Goal: Navigation & Orientation: Find specific page/section

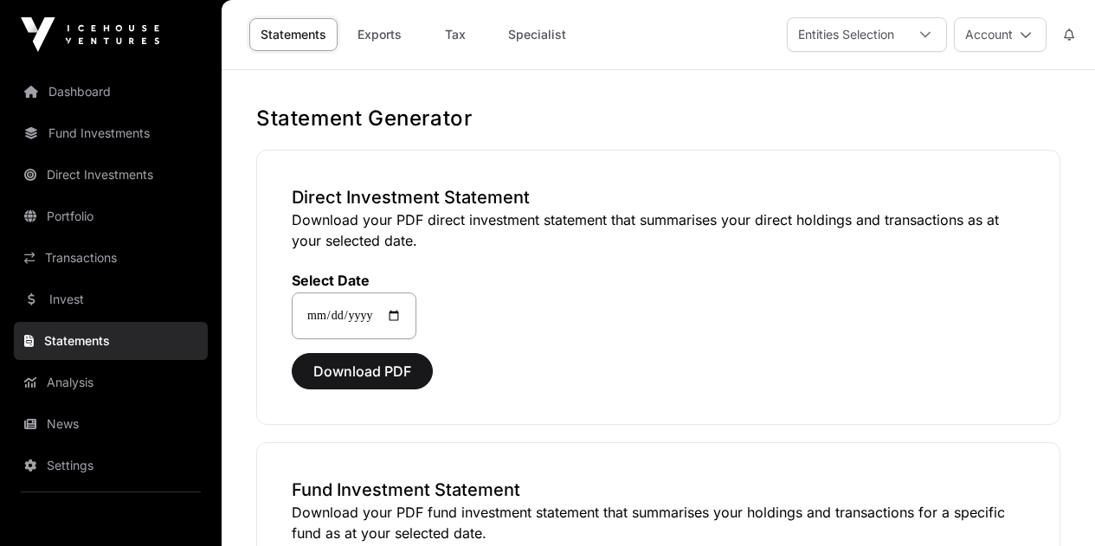
scroll to position [260, 0]
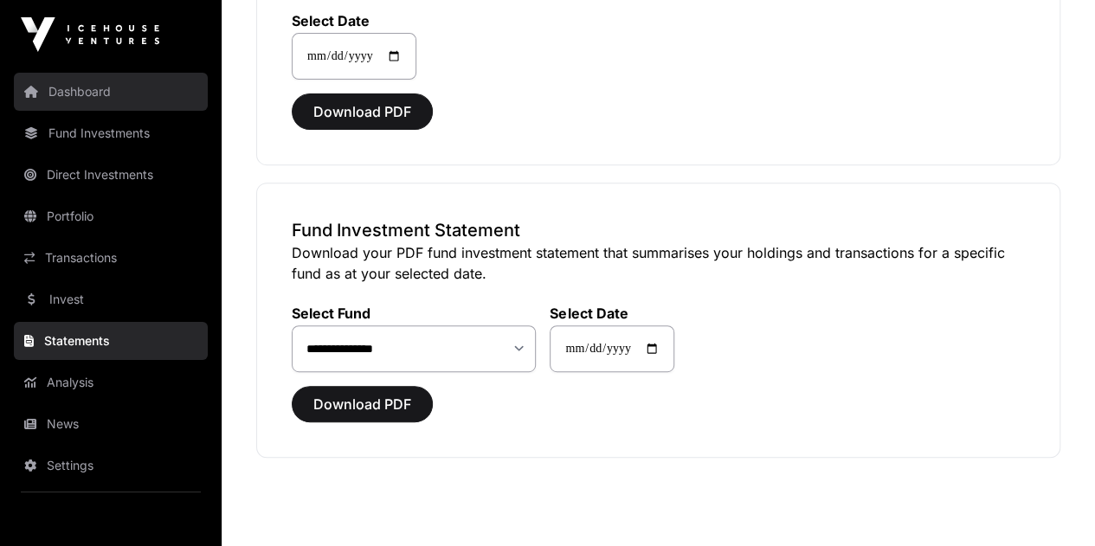
click at [66, 89] on link "Dashboard" at bounding box center [111, 92] width 194 height 38
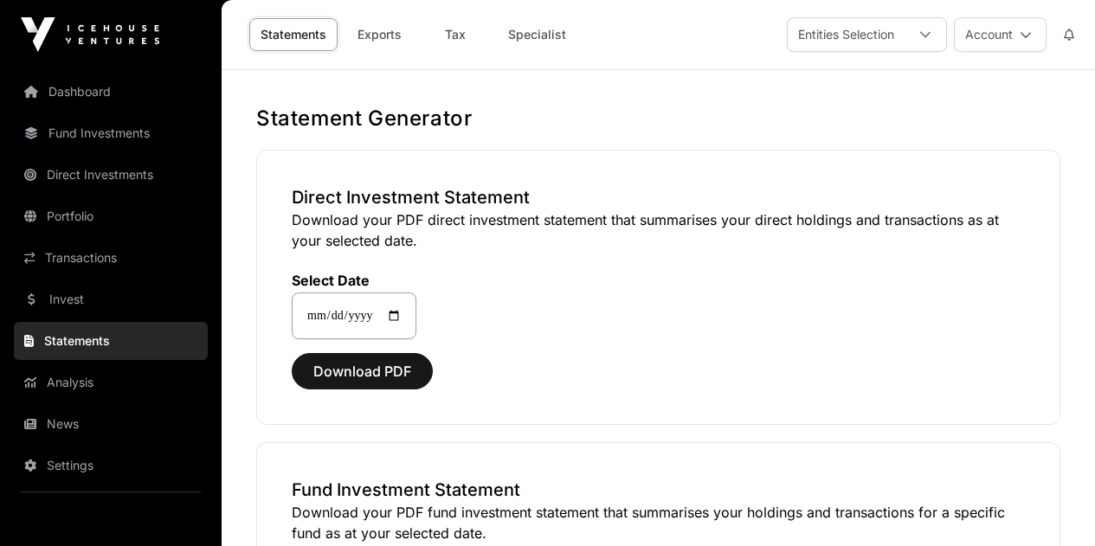
scroll to position [260, 0]
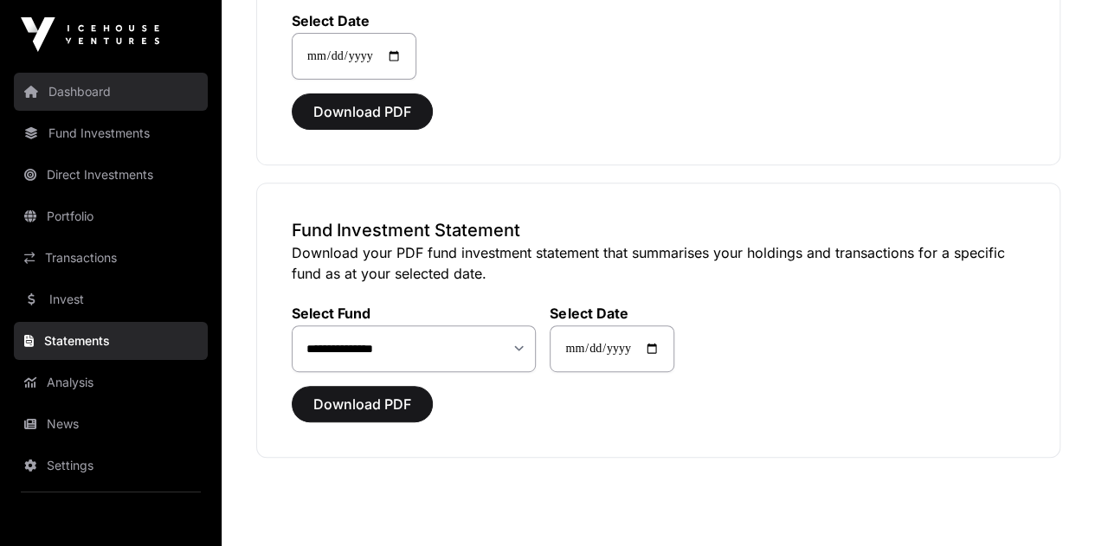
click at [102, 93] on link "Dashboard" at bounding box center [111, 92] width 194 height 38
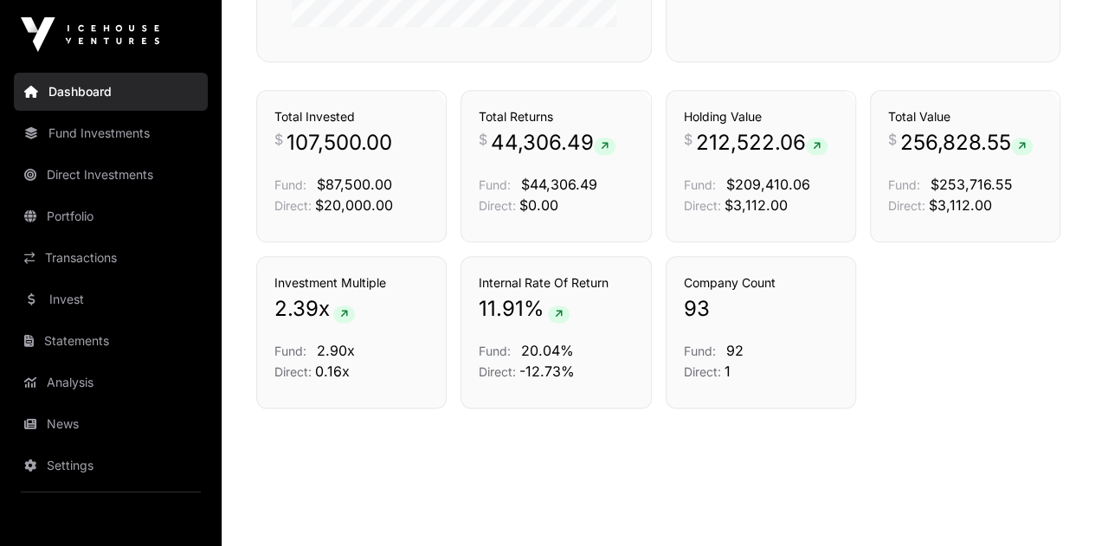
scroll to position [963, 0]
